Goal: Navigation & Orientation: Go to known website

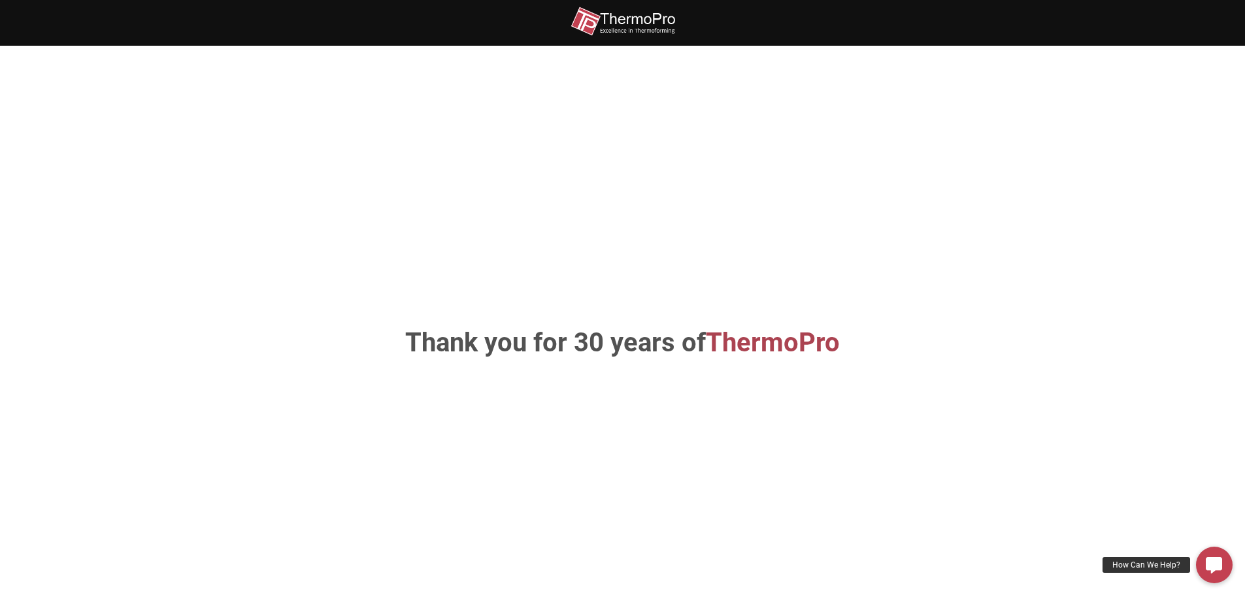
click at [642, 23] on img at bounding box center [622, 21] width 105 height 29
click at [650, 18] on img at bounding box center [622, 21] width 105 height 29
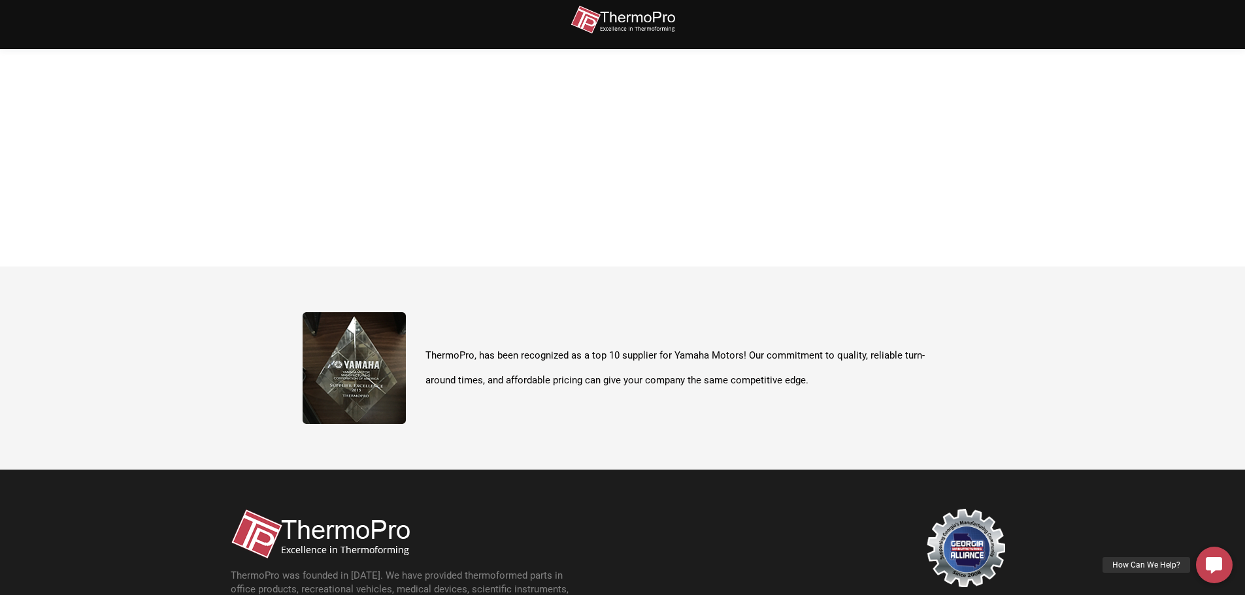
scroll to position [463, 0]
